Goal: Information Seeking & Learning: Find specific page/section

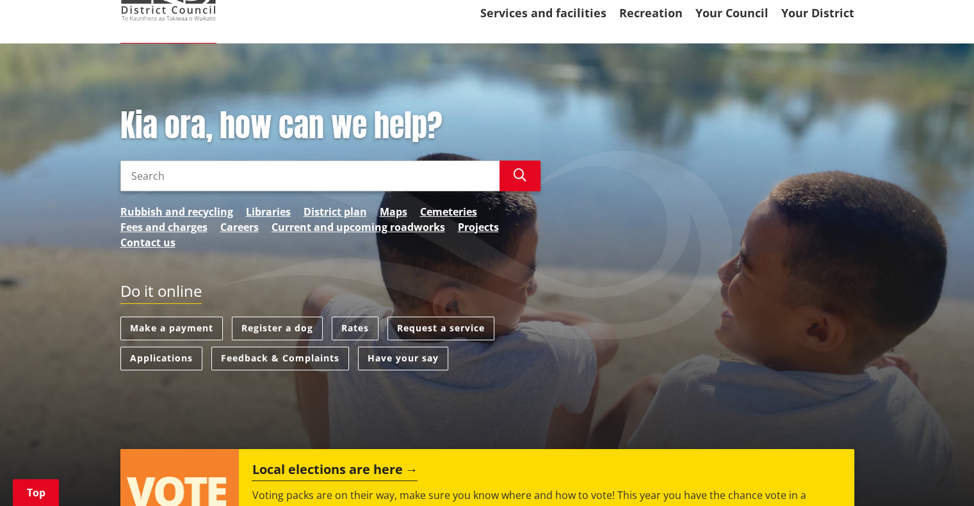
scroll to position [320, 0]
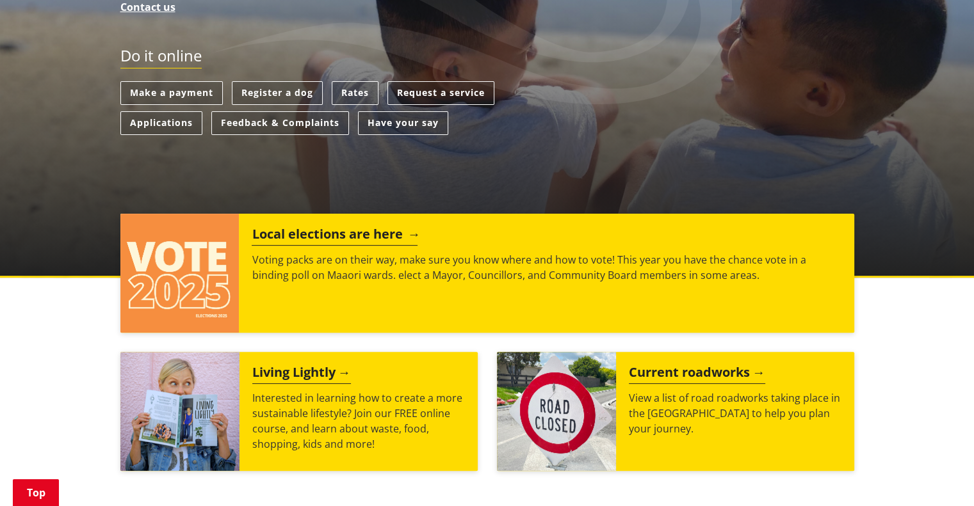
click at [374, 280] on p "Voting packs are on their way, make sure you know where and how to vote! This y…" at bounding box center [546, 267] width 589 height 31
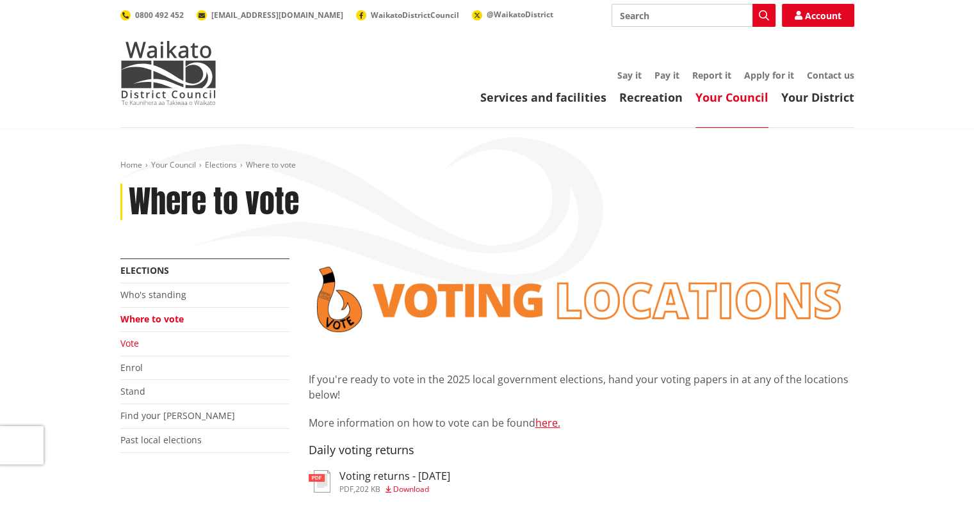
click at [133, 346] on link "Vote" at bounding box center [129, 343] width 19 height 12
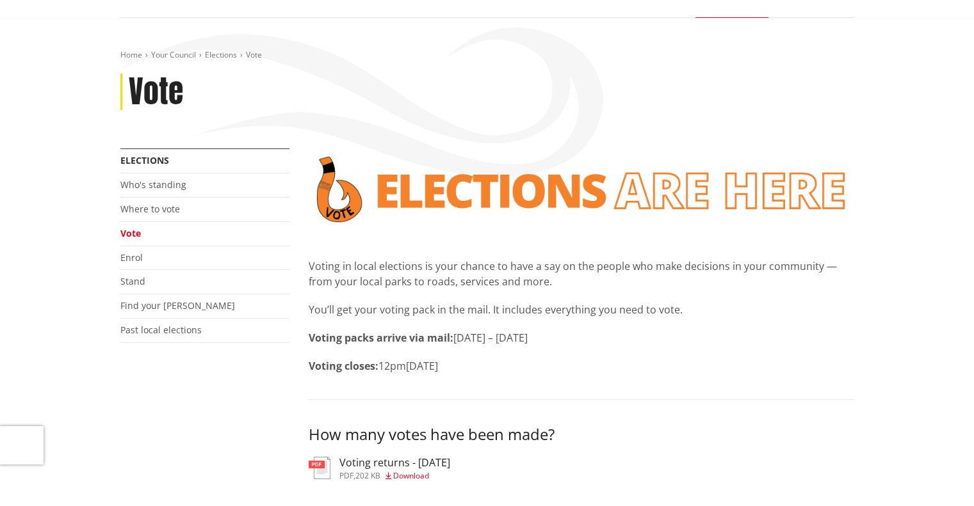
scroll to position [128, 0]
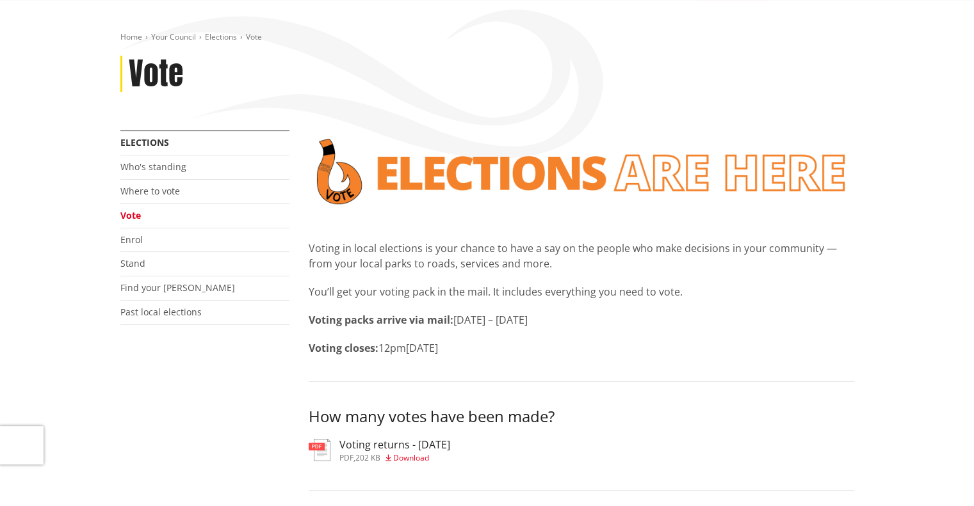
click at [371, 445] on h3 "Voting returns - [DATE]" at bounding box center [394, 445] width 111 height 12
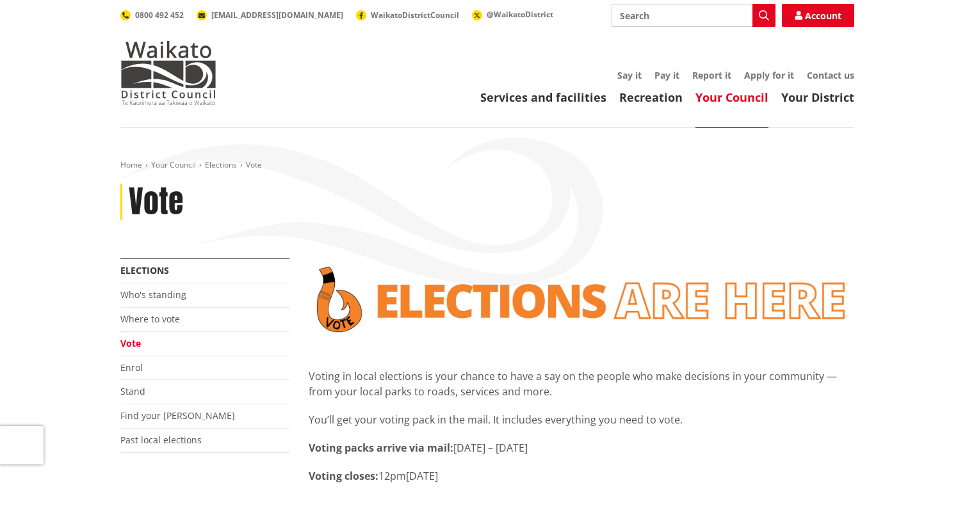
scroll to position [128, 0]
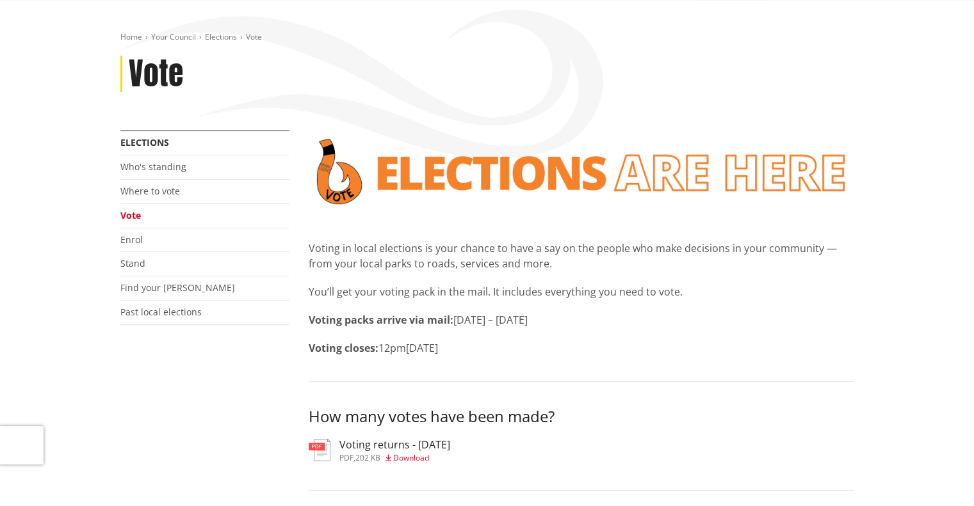
drag, startPoint x: 169, startPoint y: 185, endPoint x: 187, endPoint y: 123, distance: 64.6
click at [169, 185] on link "Where to vote" at bounding box center [150, 191] width 60 height 12
